Goal: Task Accomplishment & Management: Manage account settings

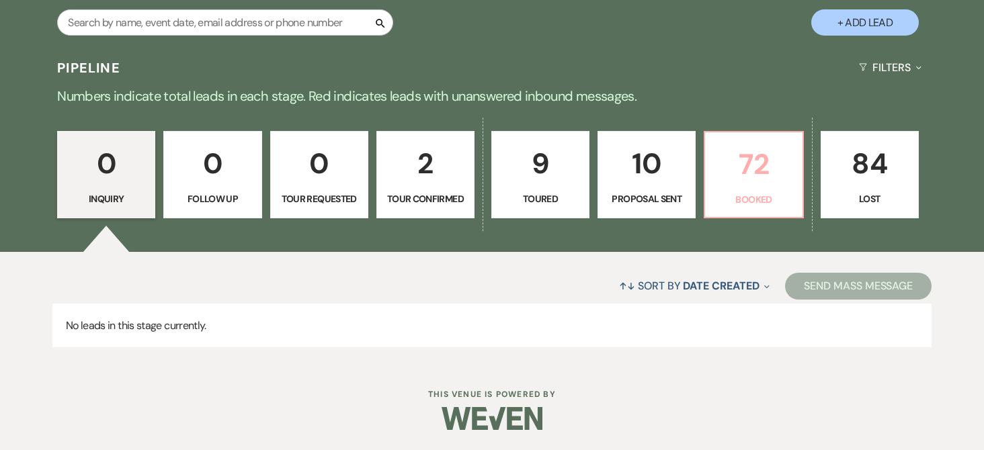
click at [735, 189] on link "72 Booked" at bounding box center [753, 174] width 99 height 87
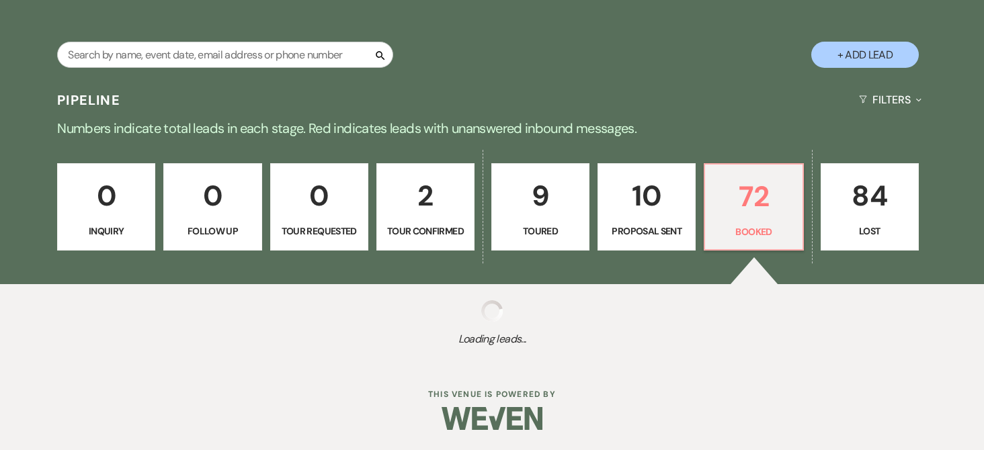
scroll to position [269, 0]
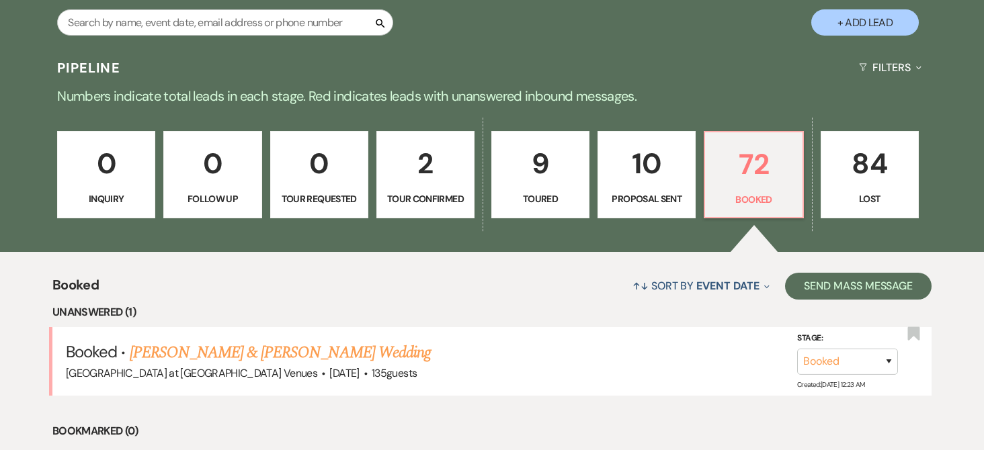
click at [275, 341] on link "[PERSON_NAME] & [PERSON_NAME] Wedding" at bounding box center [280, 353] width 301 height 24
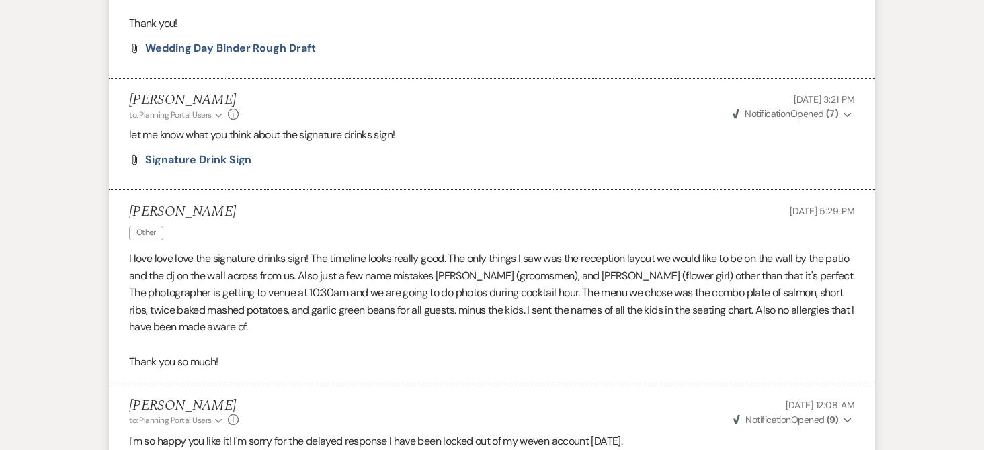
scroll to position [807, 0]
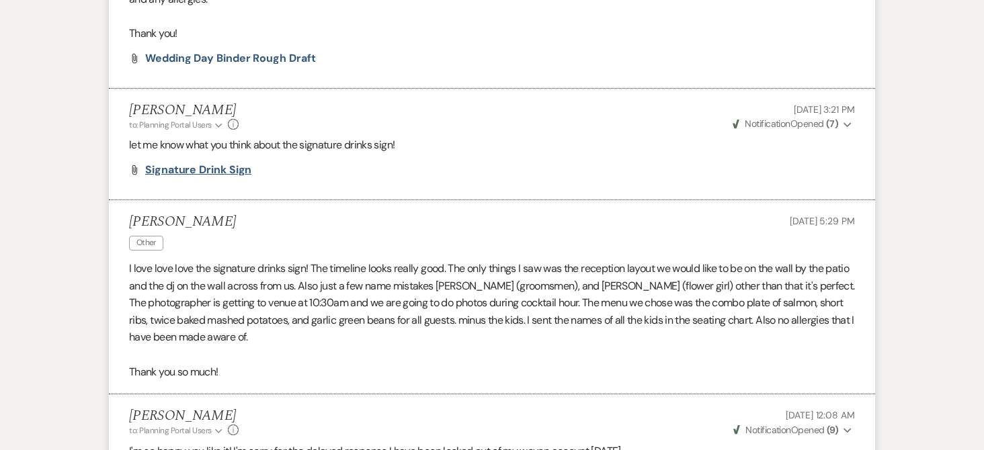
click at [220, 170] on span "signature drink sign" at bounding box center [198, 170] width 106 height 14
click at [236, 56] on span "wedding day binder rough draft" at bounding box center [230, 58] width 171 height 14
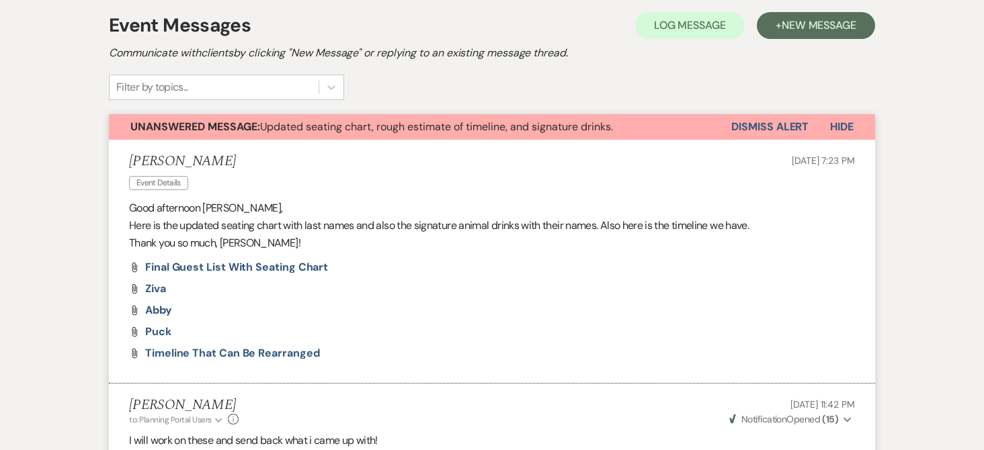
scroll to position [0, 0]
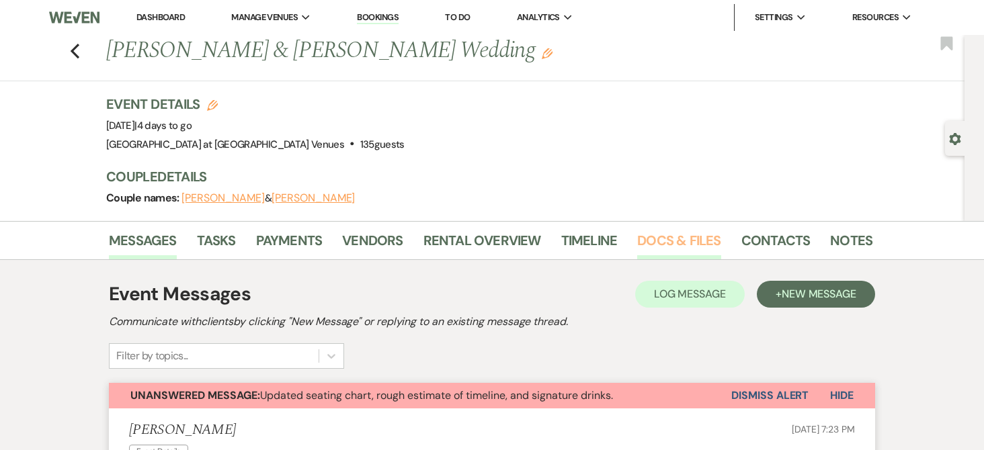
click at [691, 235] on link "Docs & Files" at bounding box center [678, 245] width 83 height 30
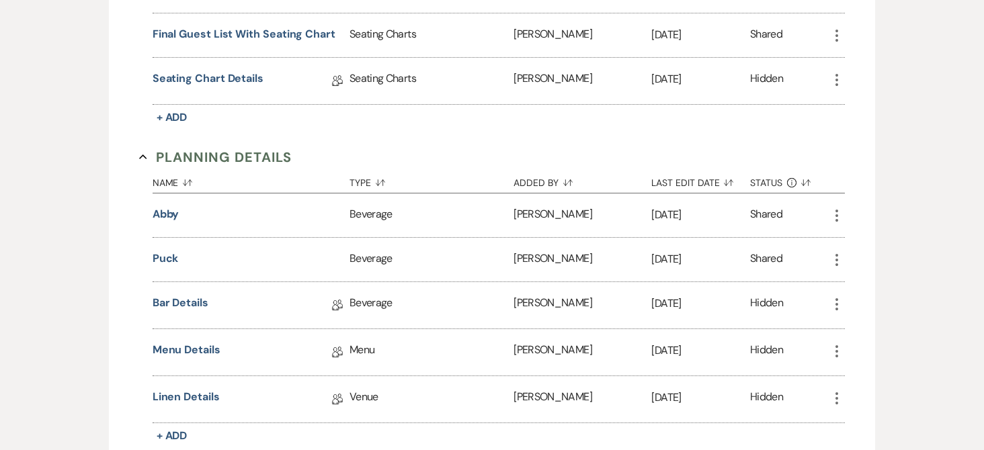
scroll to position [807, 0]
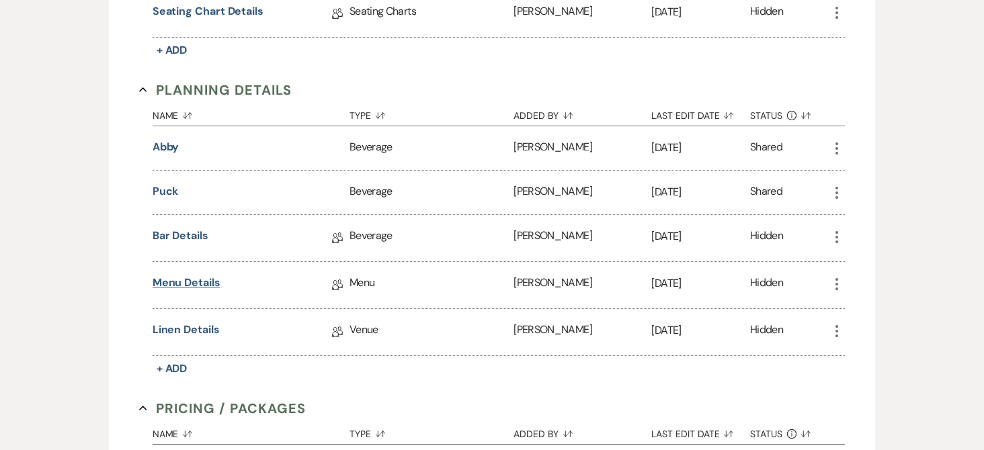
click at [189, 284] on link "Menu Details" at bounding box center [187, 285] width 68 height 21
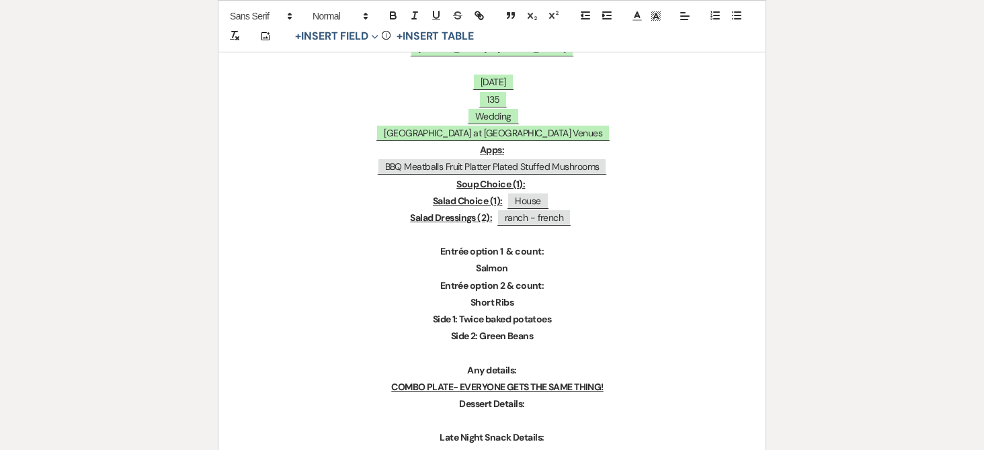
scroll to position [403, 0]
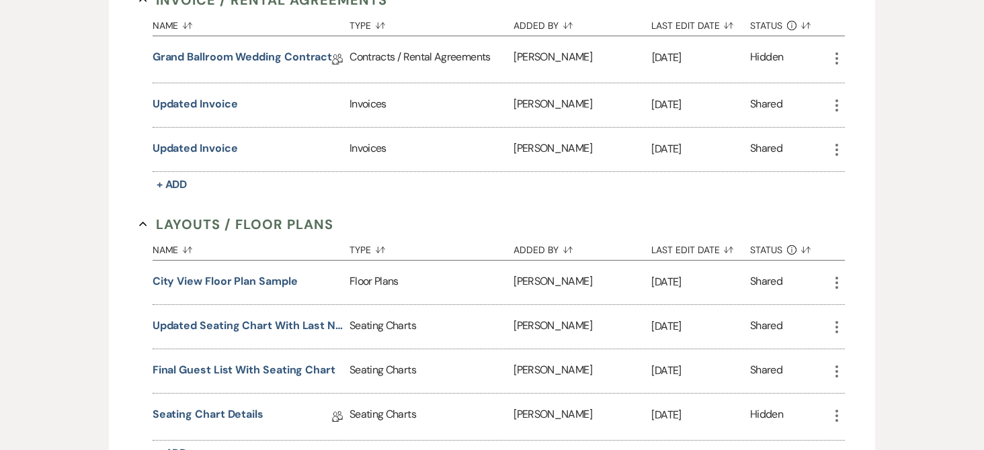
scroll to position [807, 0]
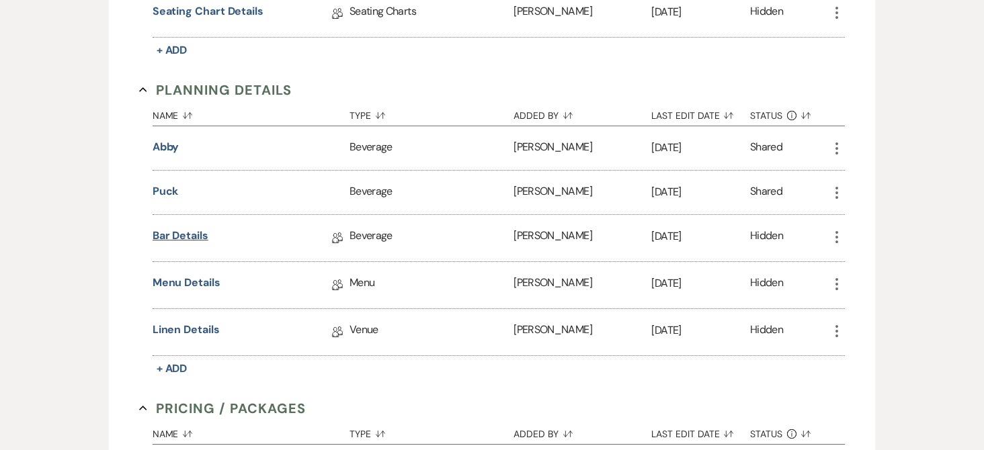
click at [172, 233] on link "Bar Details" at bounding box center [181, 238] width 56 height 21
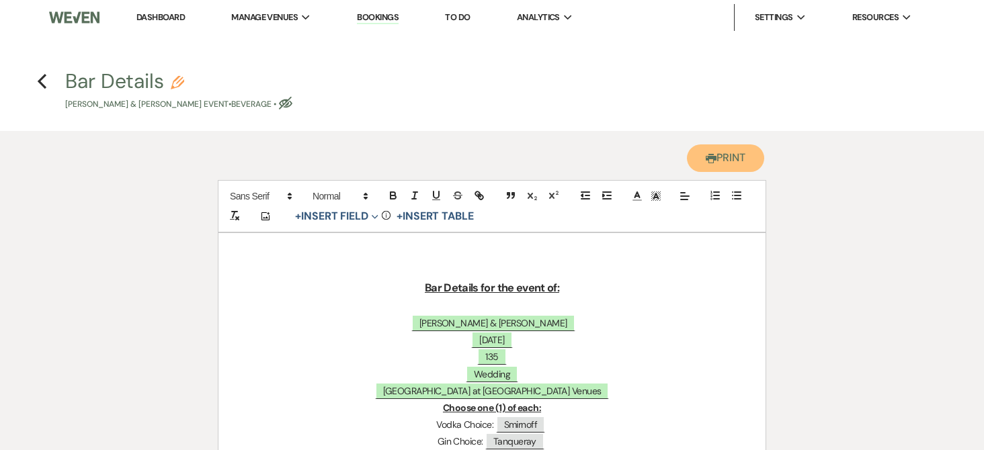
drag, startPoint x: 716, startPoint y: 157, endPoint x: 704, endPoint y: 144, distance: 18.1
click at [716, 157] on button "Printer Print" at bounding box center [725, 159] width 77 height 28
click at [45, 79] on icon "Previous" at bounding box center [42, 81] width 10 height 16
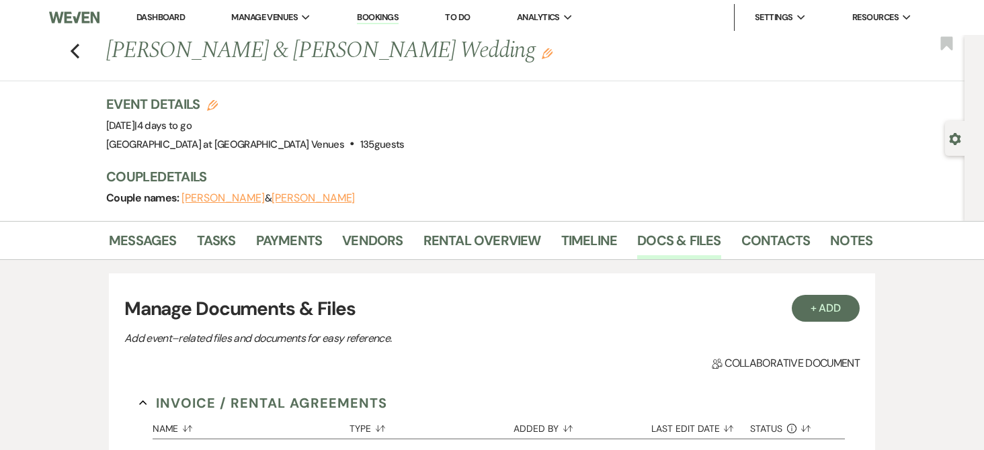
scroll to position [807, 0]
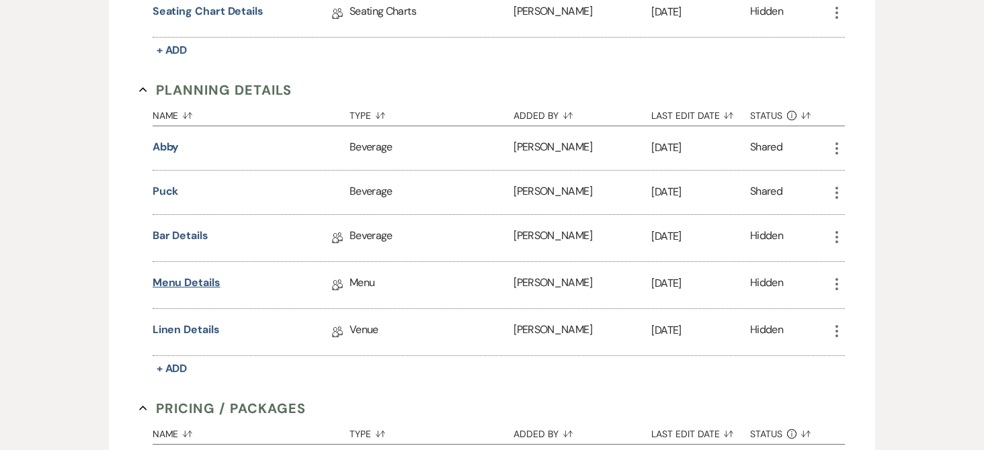
click at [193, 284] on link "Menu Details" at bounding box center [187, 285] width 68 height 21
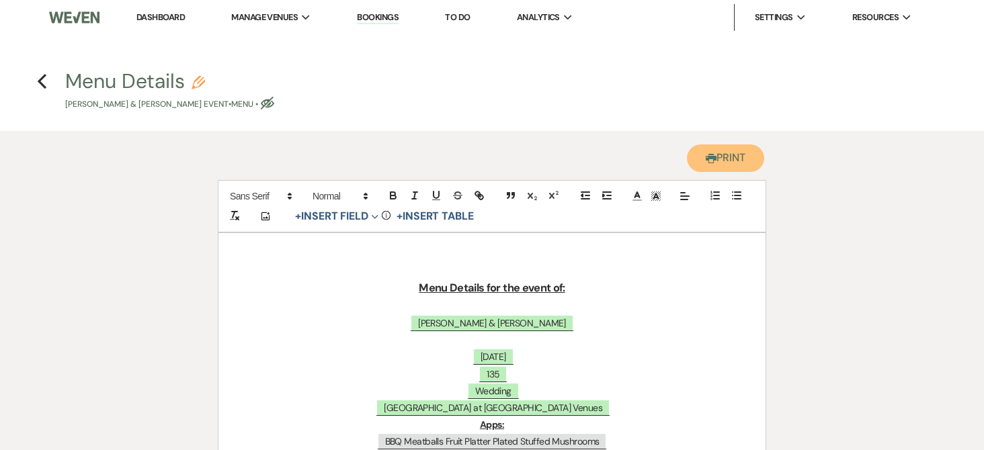
click at [722, 153] on button "Printer Print" at bounding box center [725, 159] width 77 height 28
click at [40, 82] on use "button" at bounding box center [42, 81] width 9 height 15
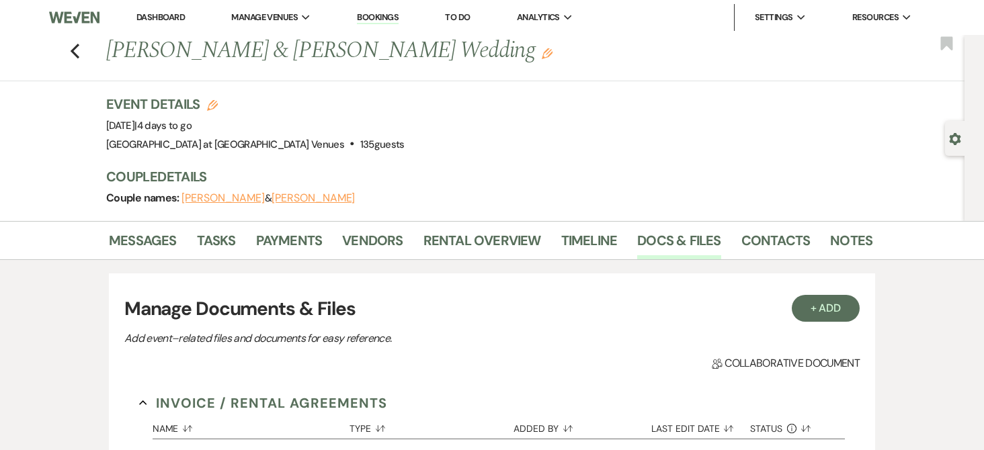
scroll to position [807, 0]
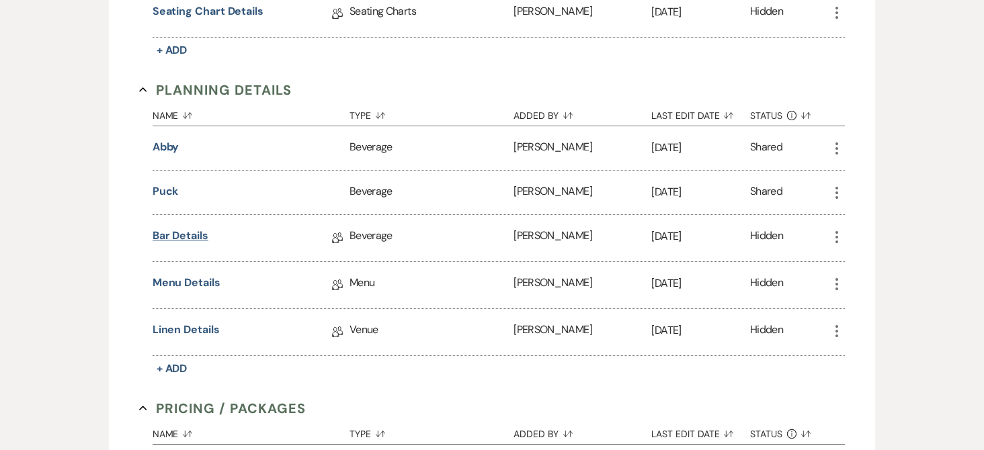
click at [191, 231] on link "Bar Details" at bounding box center [181, 238] width 56 height 21
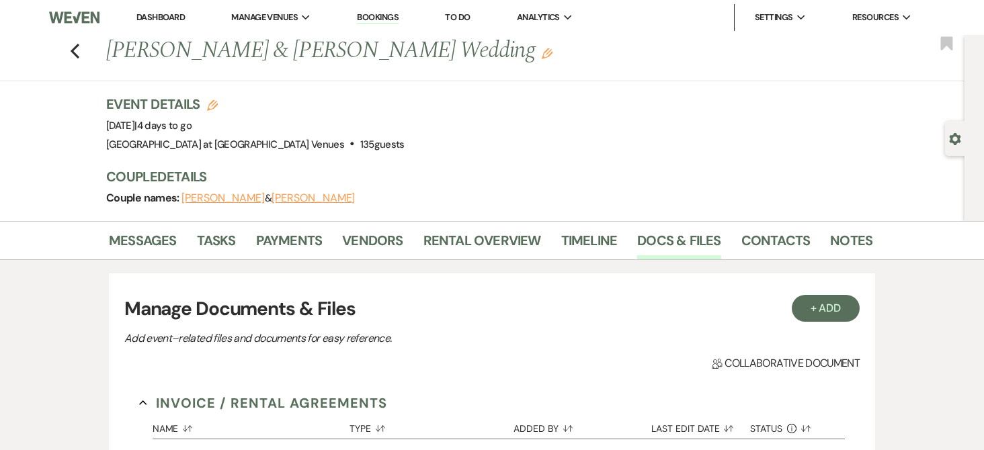
scroll to position [807, 0]
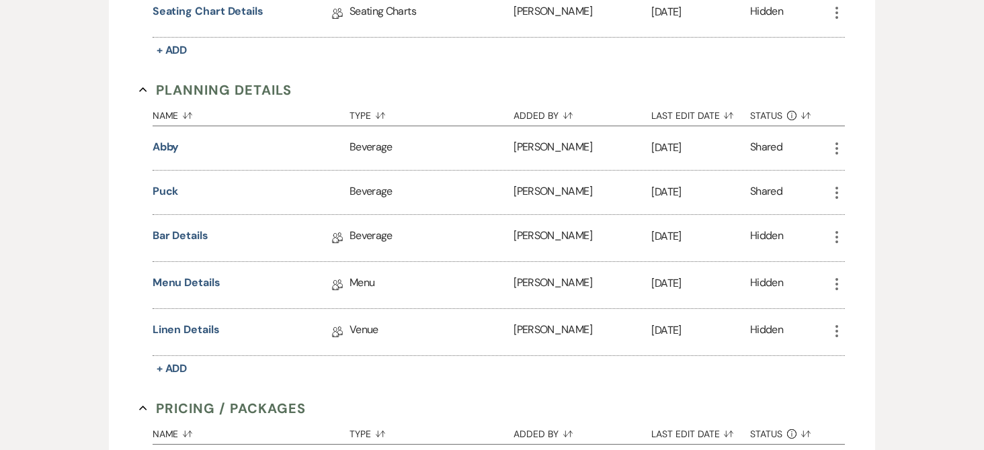
click at [168, 191] on button "Puck" at bounding box center [166, 192] width 26 height 16
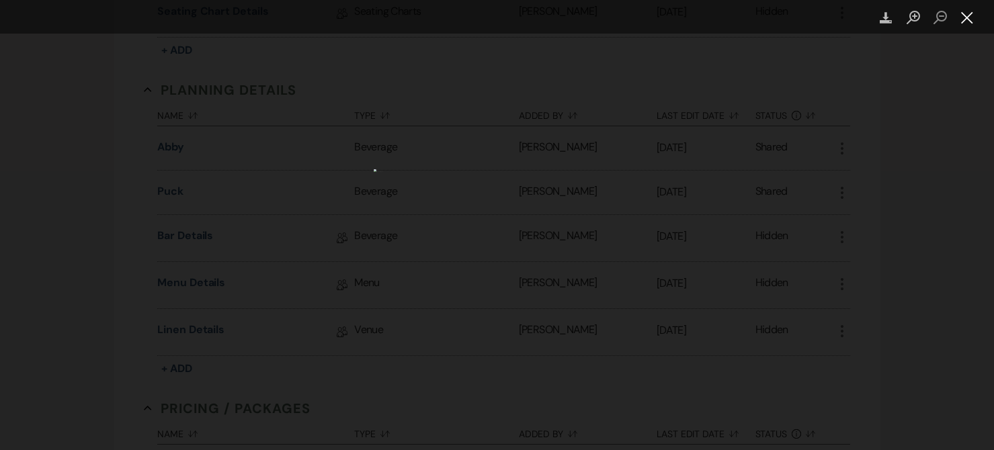
click at [963, 13] on button "Close lightbox" at bounding box center [967, 18] width 27 height 24
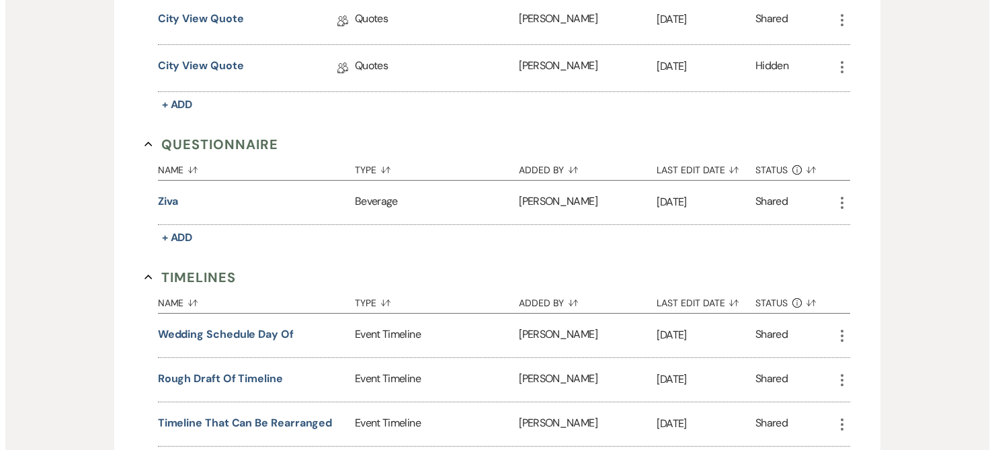
scroll to position [1277, 0]
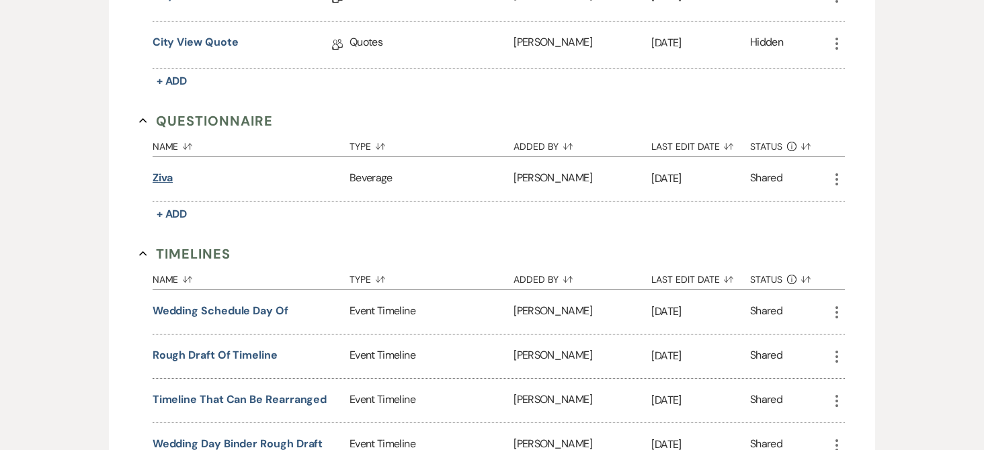
click at [155, 178] on button "Ziva" at bounding box center [163, 178] width 21 height 16
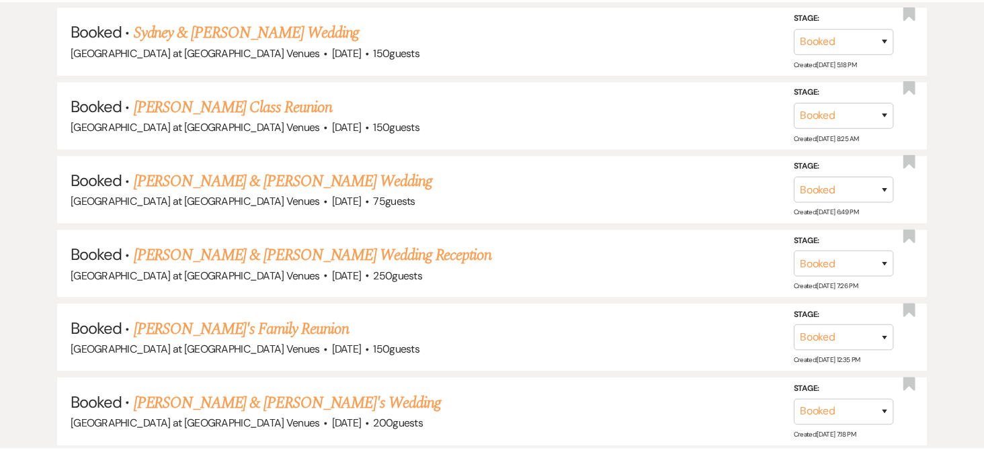
scroll to position [538, 0]
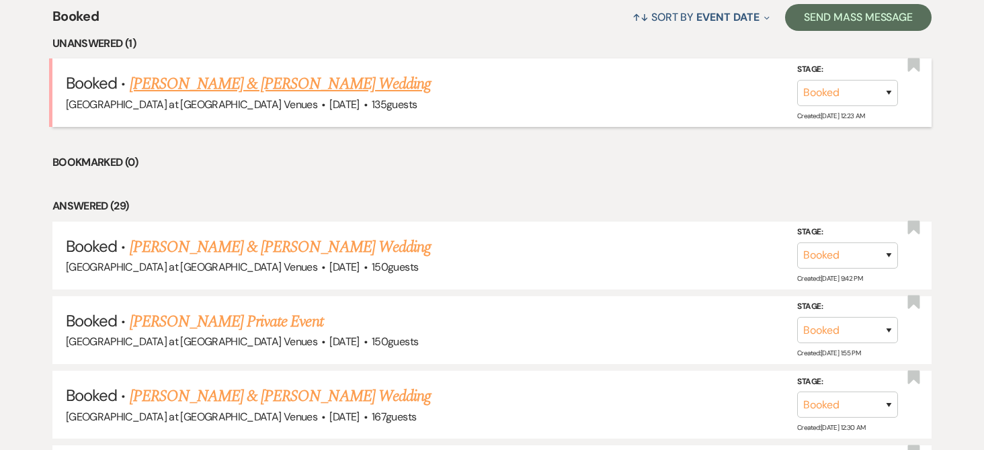
click at [251, 85] on link "[PERSON_NAME] & [PERSON_NAME] Wedding" at bounding box center [280, 84] width 301 height 24
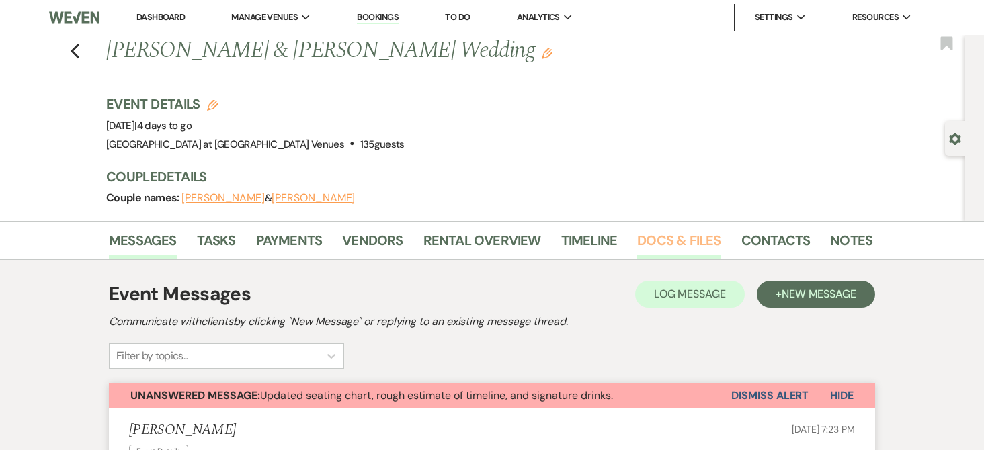
click at [692, 248] on link "Docs & Files" at bounding box center [678, 245] width 83 height 30
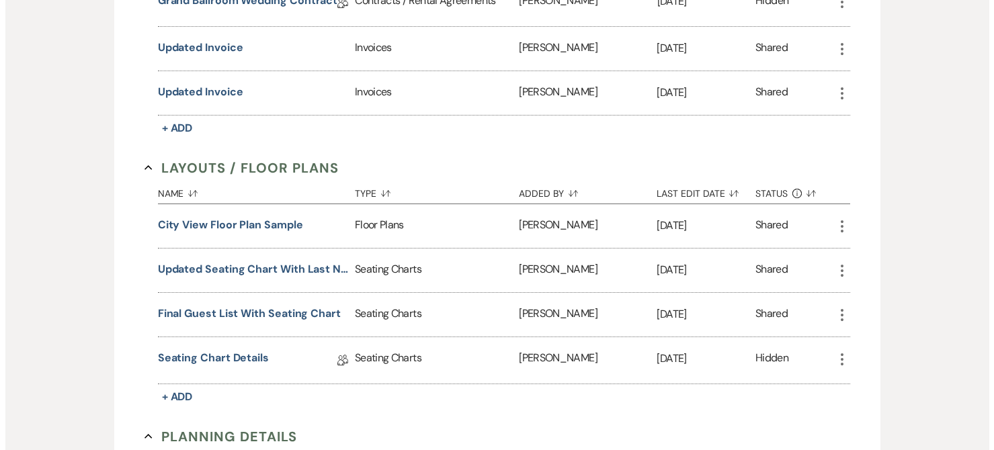
scroll to position [471, 0]
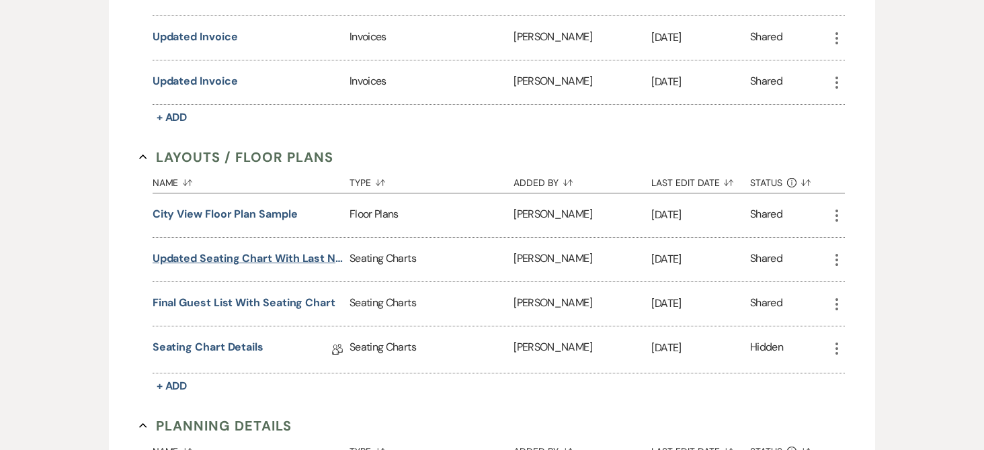
click at [307, 257] on button "Updated seating chart with last names" at bounding box center [249, 259] width 192 height 16
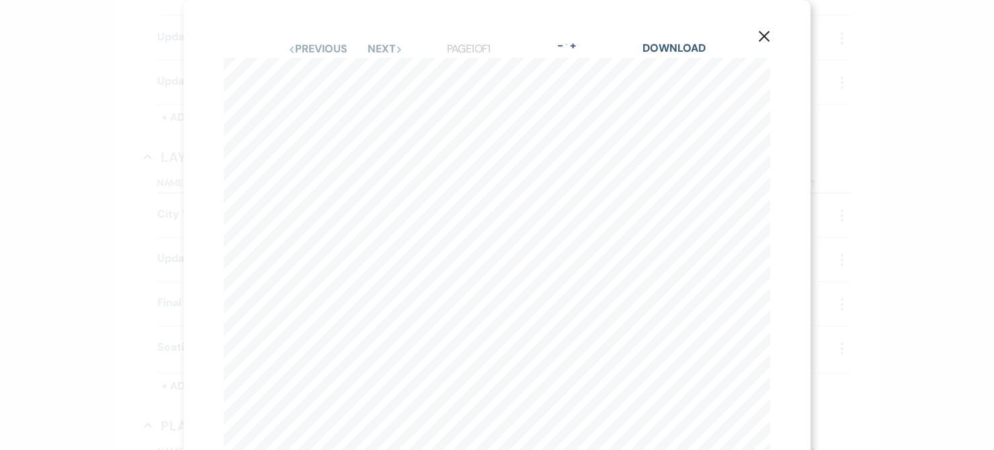
click at [762, 31] on icon "X" at bounding box center [764, 36] width 12 height 12
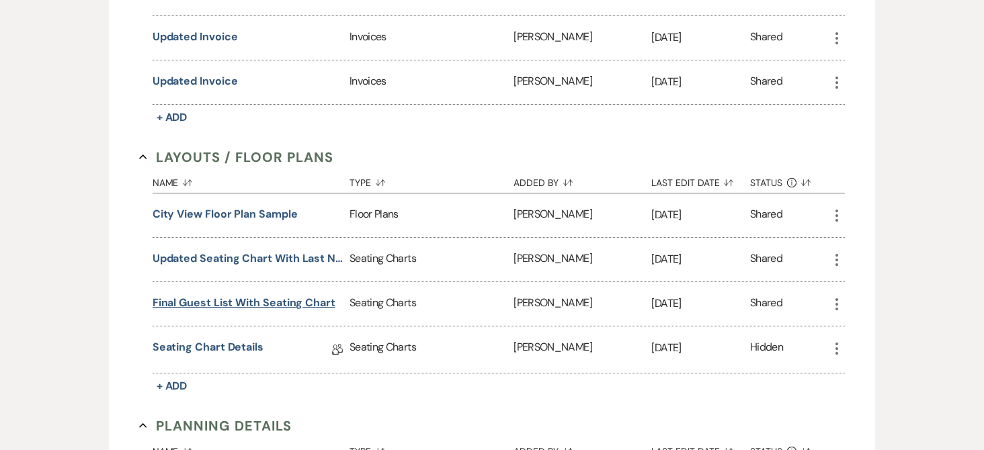
click at [237, 303] on button "Final Guest list with seating chart" at bounding box center [244, 303] width 183 height 16
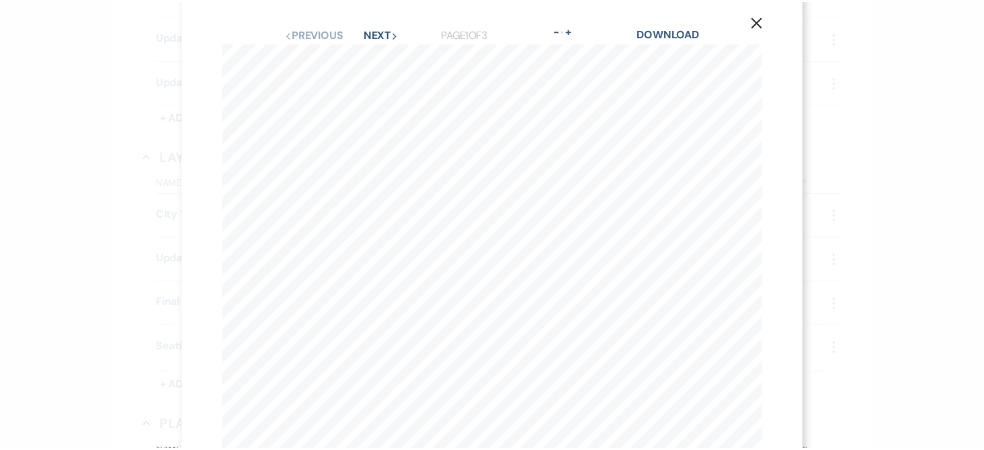
scroll to position [0, 0]
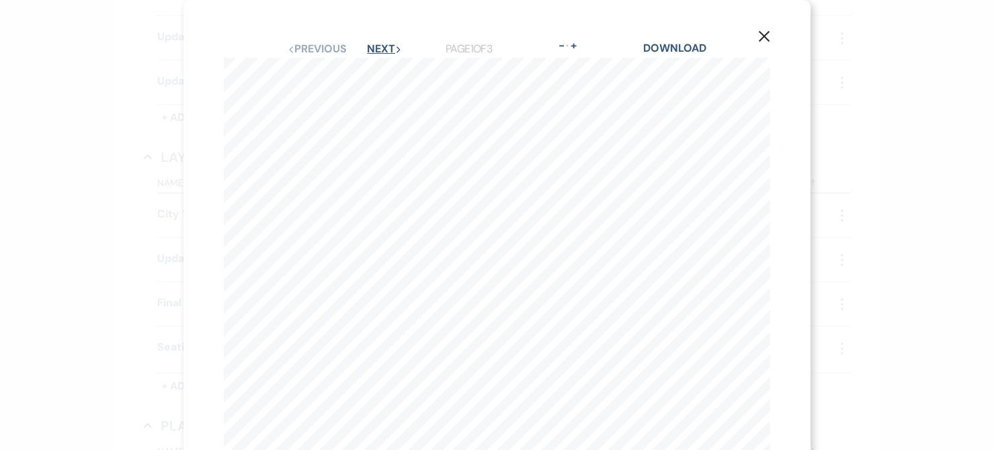
click at [380, 47] on button "Next Next" at bounding box center [384, 49] width 35 height 11
click at [690, 40] on div "X Previous Previous Next Next Page 2 of 3 - Zoom + Download Table 7 Table 8 Tab…" at bounding box center [497, 311] width 627 height 622
click at [688, 48] on link "Download" at bounding box center [675, 48] width 63 height 14
click at [758, 30] on button "X" at bounding box center [764, 36] width 20 height 24
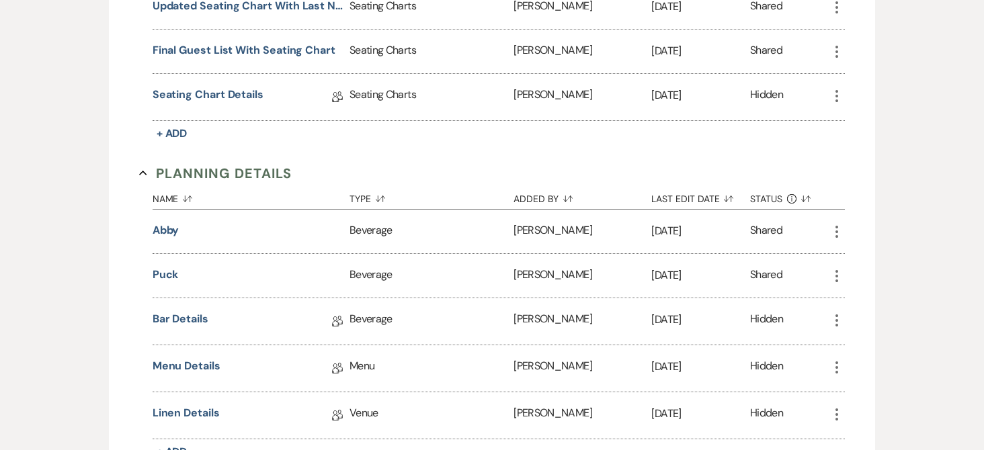
scroll to position [739, 0]
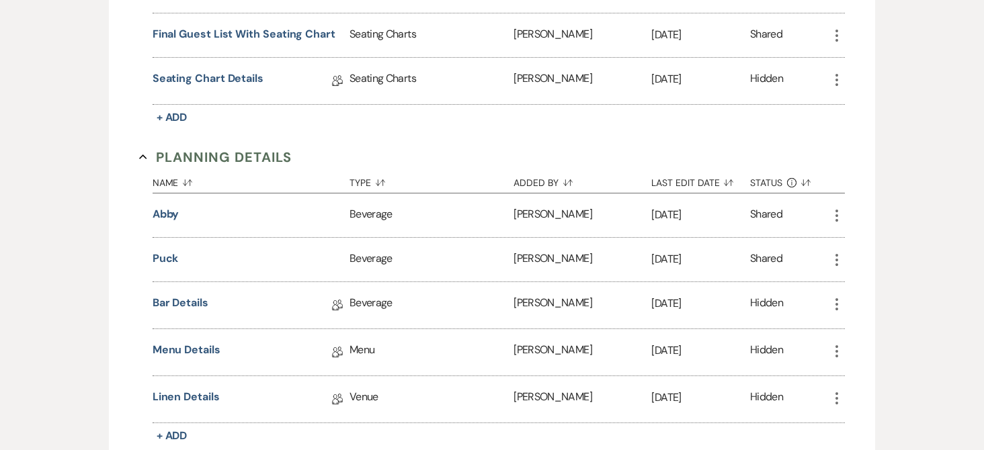
click at [176, 387] on div "Linen Details Collab Doc" at bounding box center [251, 399] width 197 height 46
